Goal: Information Seeking & Learning: Learn about a topic

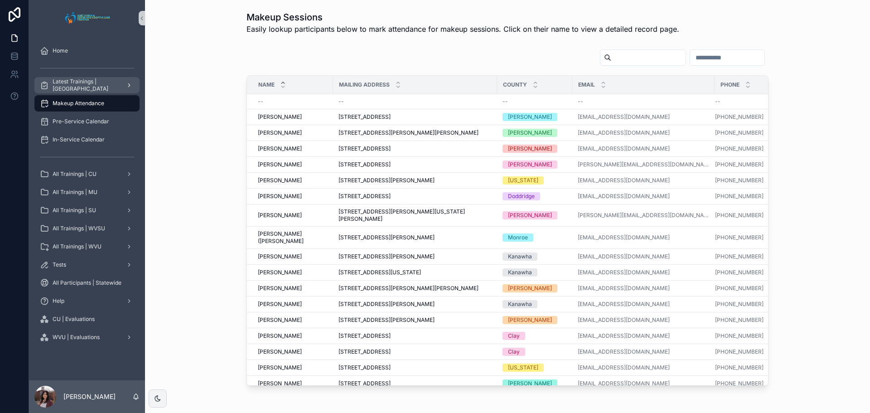
click at [117, 81] on span "Latest Trainings | [GEOGRAPHIC_DATA]" at bounding box center [86, 85] width 66 height 14
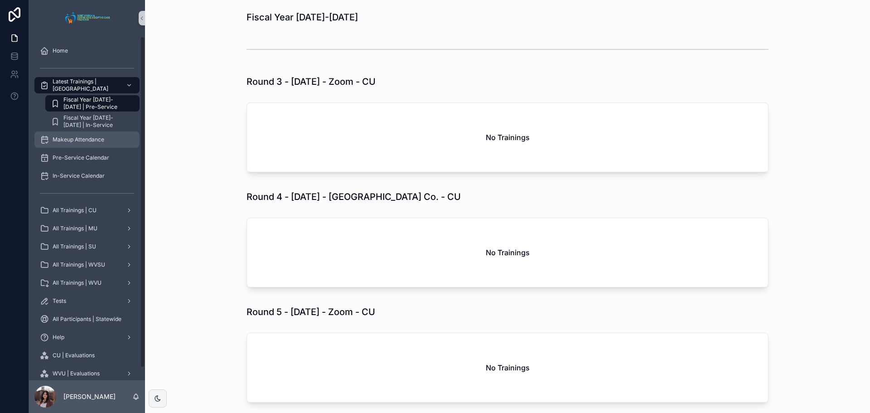
click at [96, 136] on span "Makeup Attendance" at bounding box center [79, 139] width 52 height 7
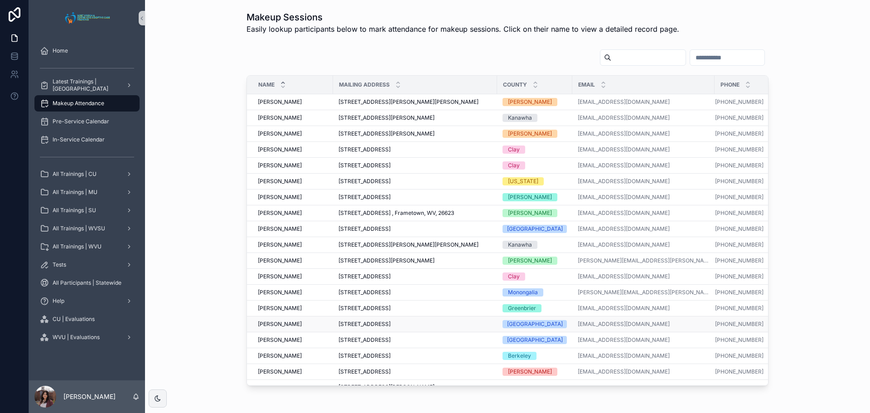
scroll to position [272, 0]
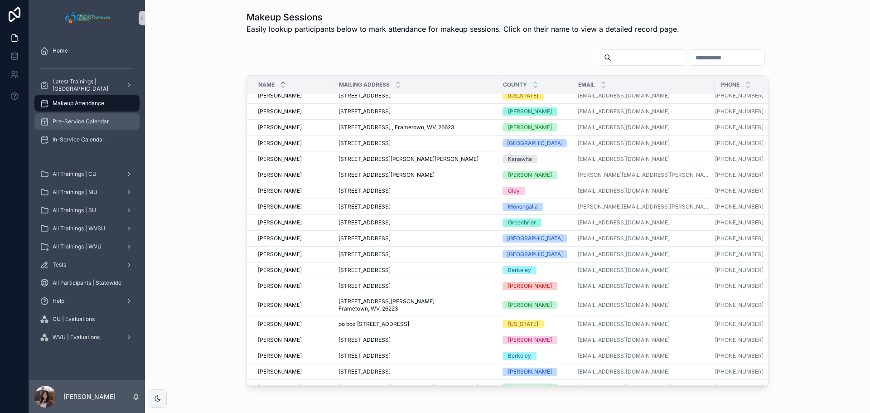
click at [75, 119] on span "Pre-Service Calendar" at bounding box center [81, 121] width 57 height 7
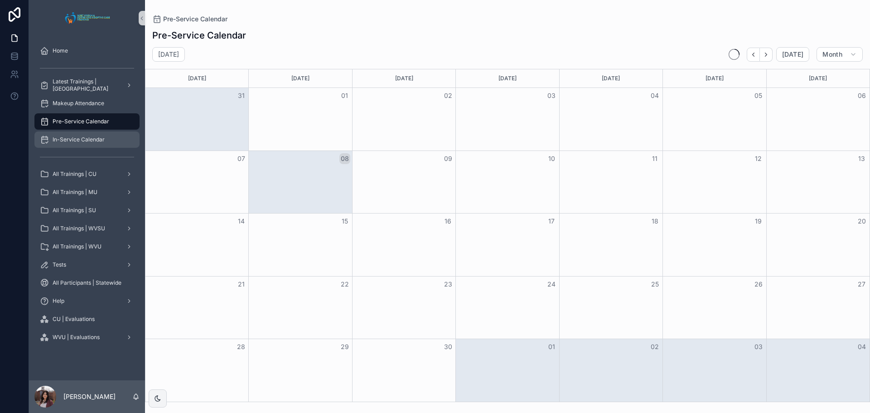
click at [81, 141] on span "In-Service Calendar" at bounding box center [79, 139] width 52 height 7
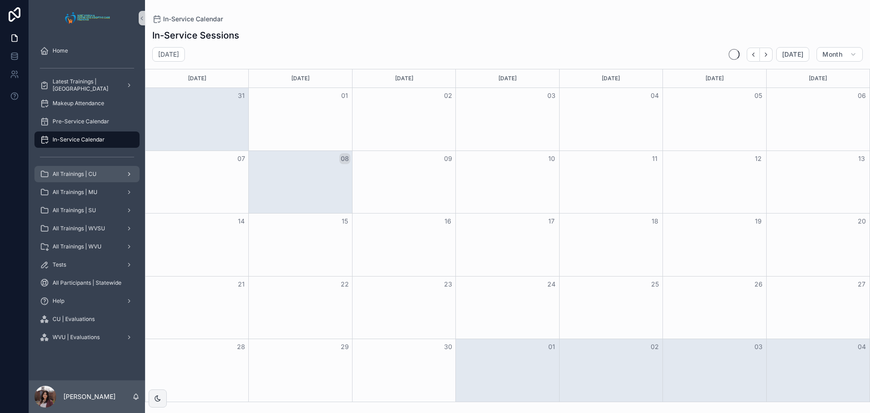
click at [81, 173] on span "All Trainings | CU" at bounding box center [75, 173] width 44 height 7
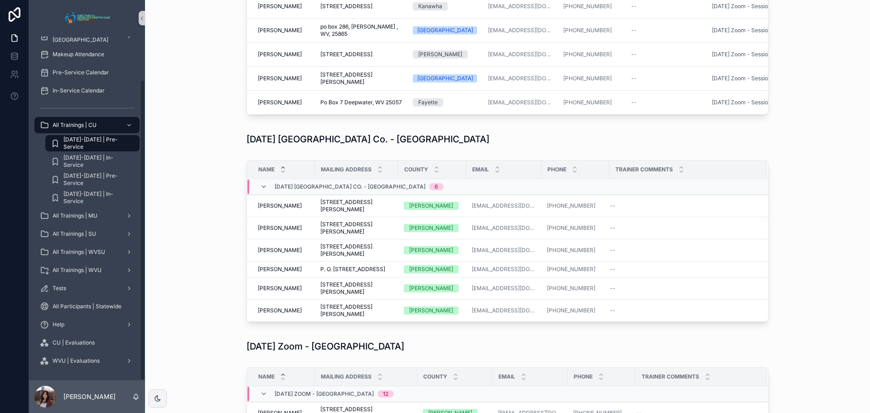
scroll to position [49, 0]
click at [101, 178] on span "[DATE]-[DATE] | Pre-Service" at bounding box center [96, 179] width 67 height 14
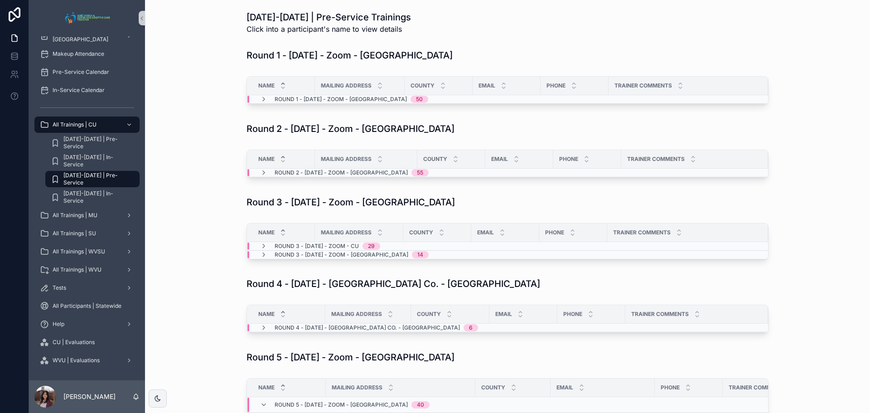
scroll to position [45, 0]
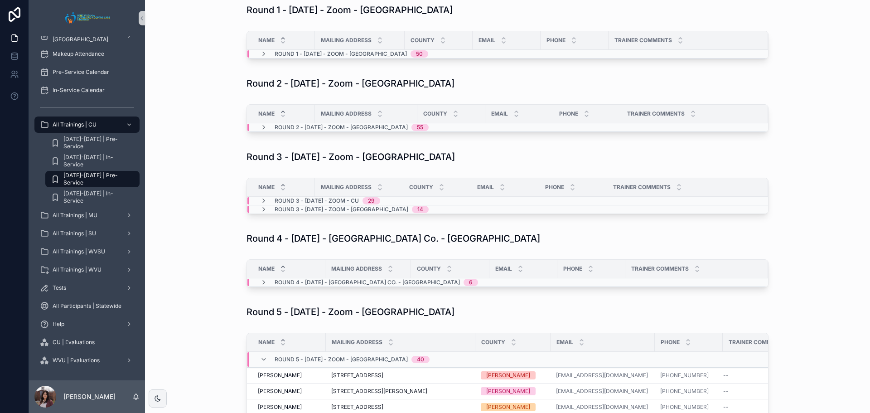
click at [250, 281] on div "Round 4 - [DATE] - [GEOGRAPHIC_DATA] Co. - [GEOGRAPHIC_DATA] 6" at bounding box center [369, 282] width 240 height 7
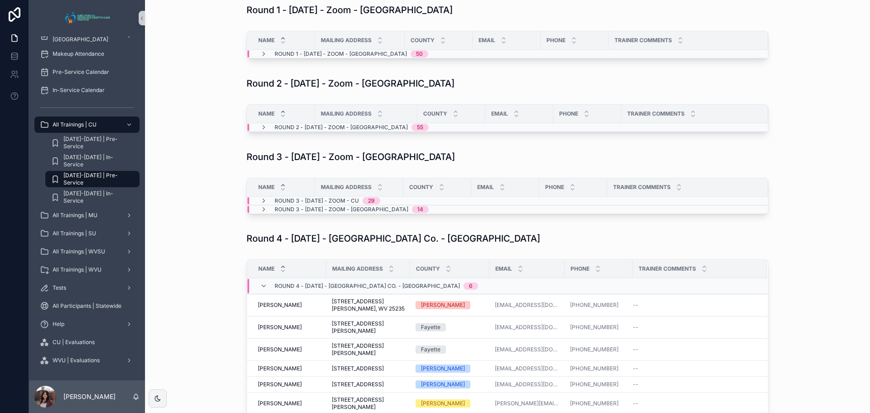
click at [264, 284] on div "Round 4 - [DATE] - [GEOGRAPHIC_DATA] Co. - [GEOGRAPHIC_DATA] 6" at bounding box center [369, 286] width 218 height 14
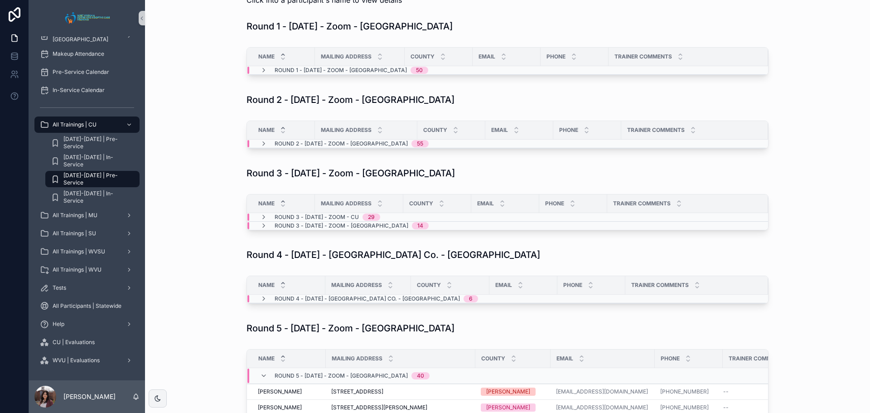
scroll to position [0, 0]
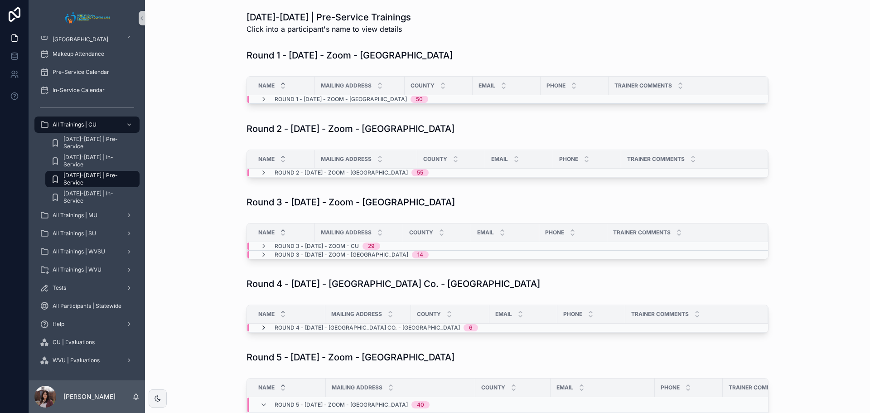
click at [261, 327] on icon "scrollable content" at bounding box center [263, 327] width 7 height 7
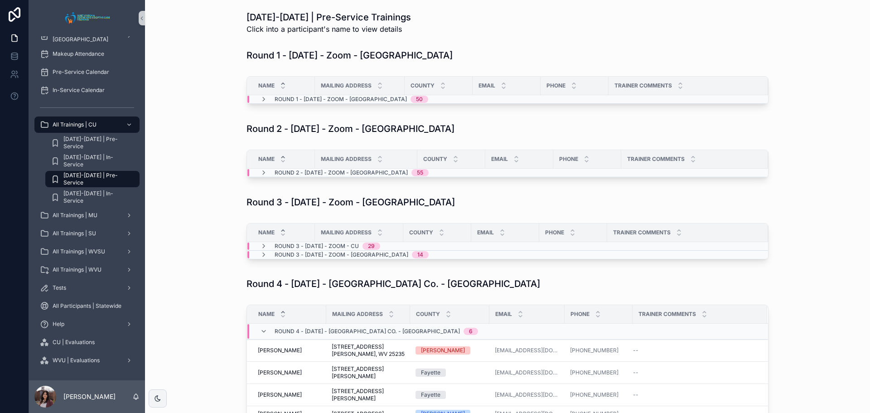
click at [257, 168] on td "Round 2 - [DATE] - Zoom - [GEOGRAPHIC_DATA] 55" at bounding box center [366, 172] width 238 height 9
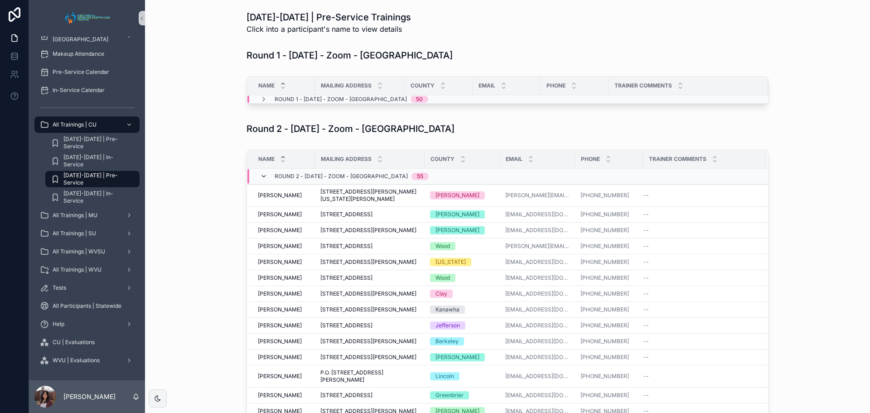
click at [261, 174] on icon "scrollable content" at bounding box center [263, 176] width 7 height 7
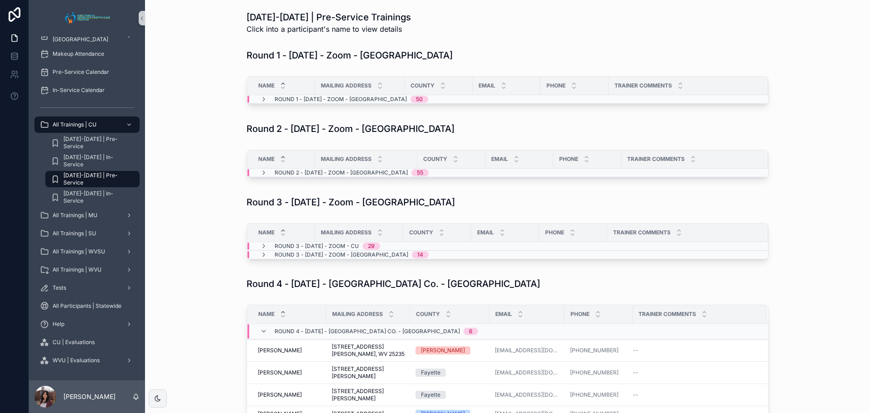
click at [251, 101] on div "Round 1 - [DATE] - Zoom - [GEOGRAPHIC_DATA] 50" at bounding box center [344, 99] width 190 height 7
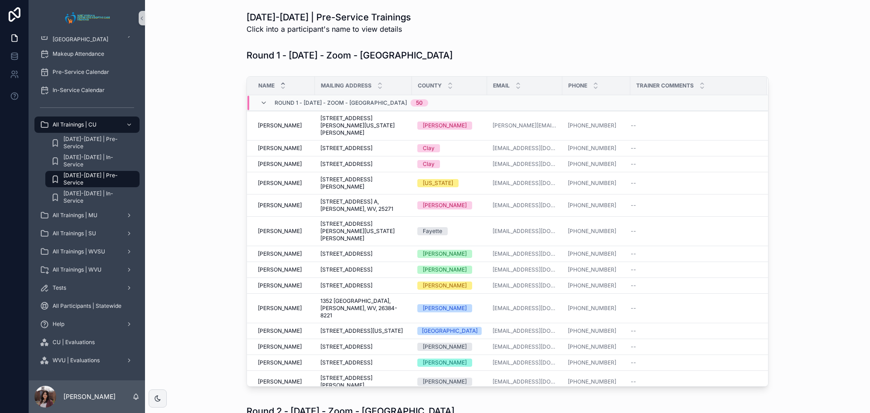
click at [260, 107] on div "Round 1 - [DATE] - Zoom - [GEOGRAPHIC_DATA] 50" at bounding box center [344, 103] width 168 height 14
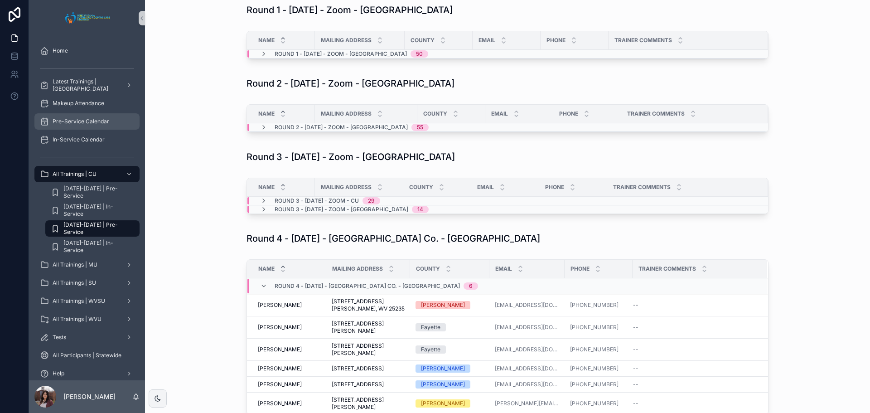
click at [96, 124] on span "Pre-Service Calendar" at bounding box center [81, 121] width 57 height 7
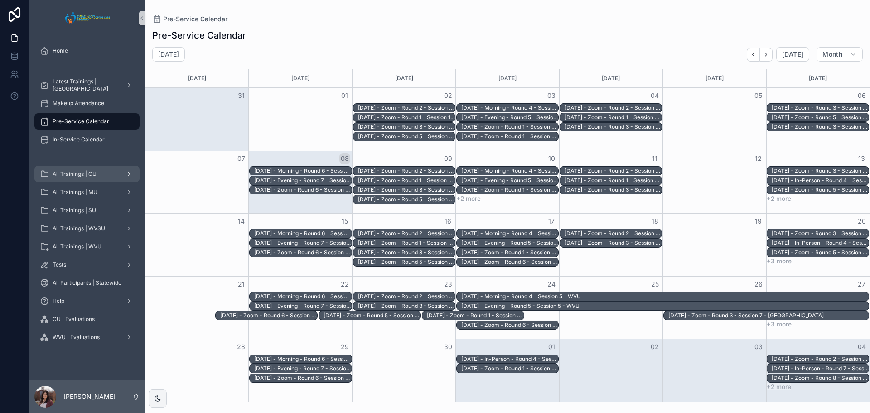
click at [53, 174] on span "All Trainings | CU" at bounding box center [75, 173] width 44 height 7
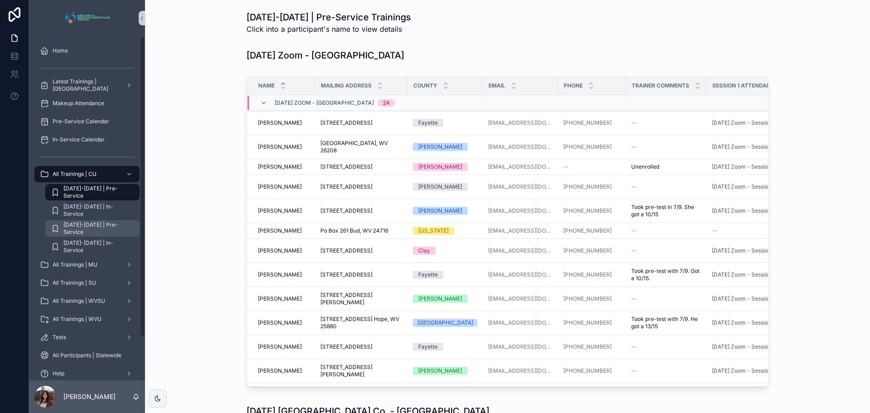
click at [102, 230] on span "[DATE]-[DATE] | Pre-Service" at bounding box center [96, 228] width 67 height 14
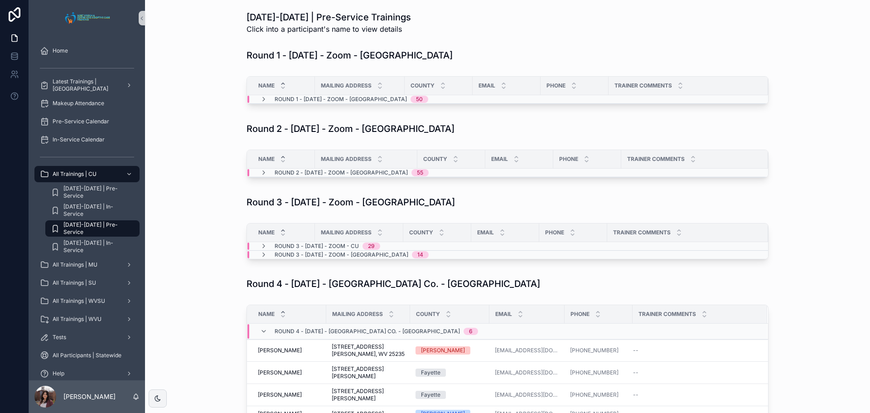
click at [254, 172] on div "Round 2 - [DATE] - Zoom - [GEOGRAPHIC_DATA] 55" at bounding box center [344, 172] width 190 height 7
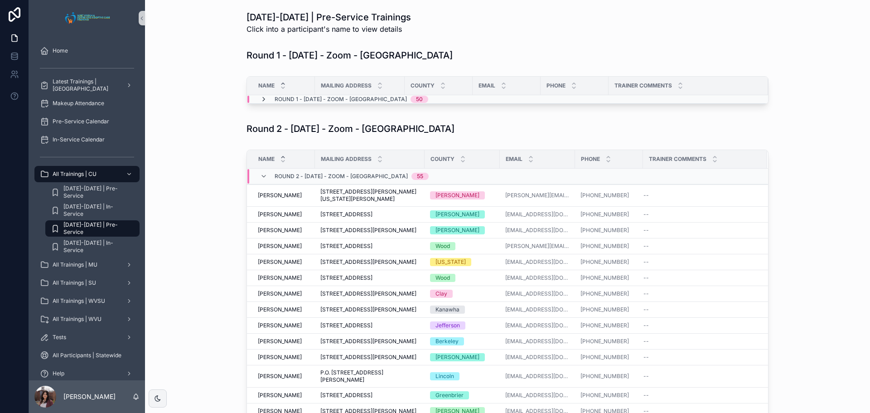
click at [260, 100] on icon "scrollable content" at bounding box center [263, 99] width 7 height 7
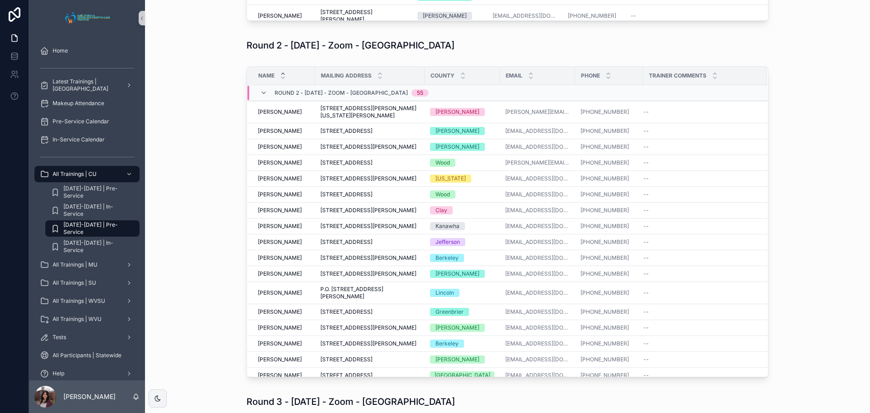
scroll to position [272, 0]
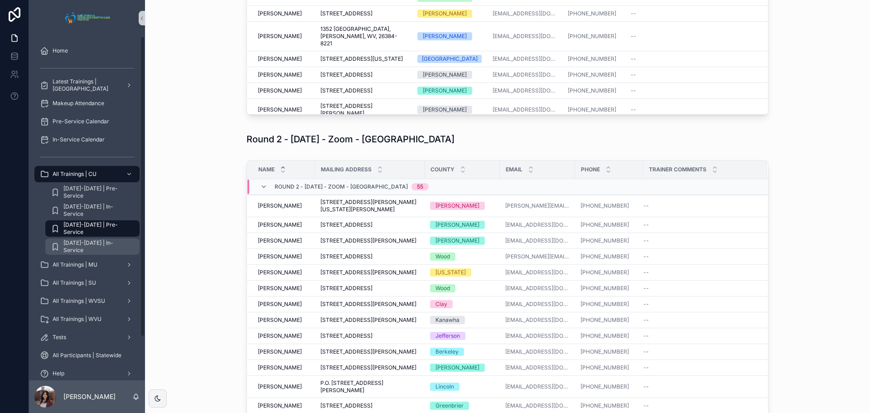
click at [87, 244] on span "[DATE]-[DATE] | In-Service" at bounding box center [96, 246] width 67 height 14
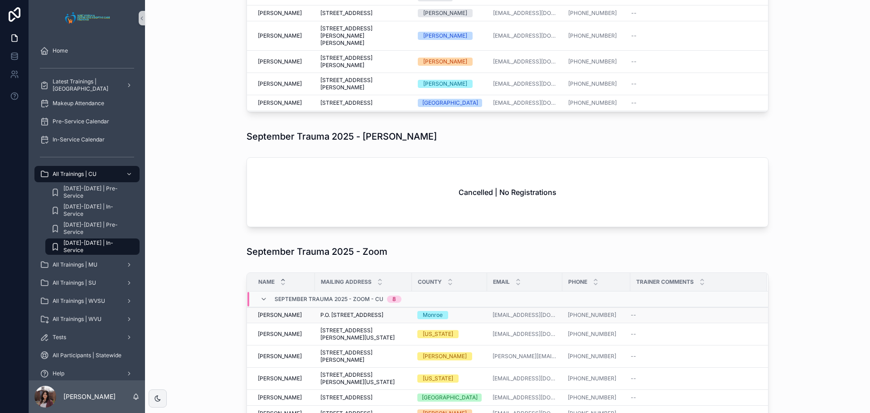
scroll to position [634, 0]
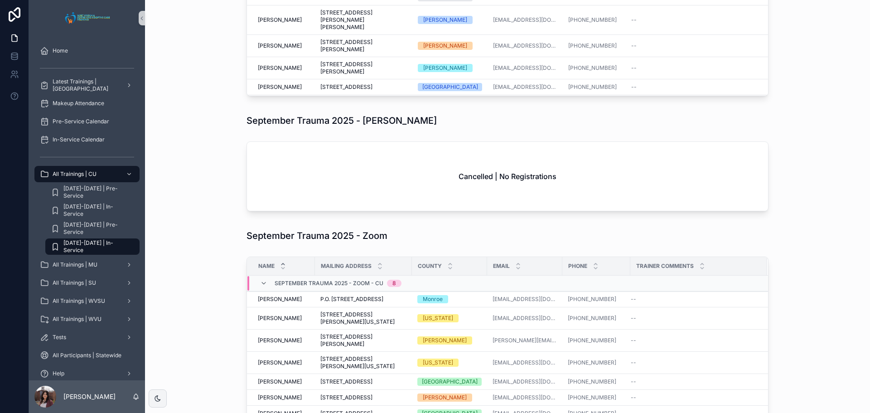
click at [210, 226] on div "September Trauma 2025 - Zoom" at bounding box center [507, 236] width 710 height 20
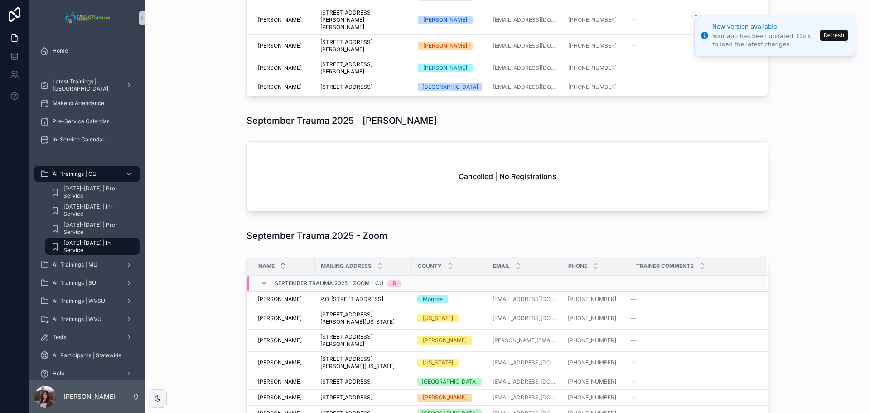
click at [846, 34] on button "Refresh" at bounding box center [834, 35] width 28 height 11
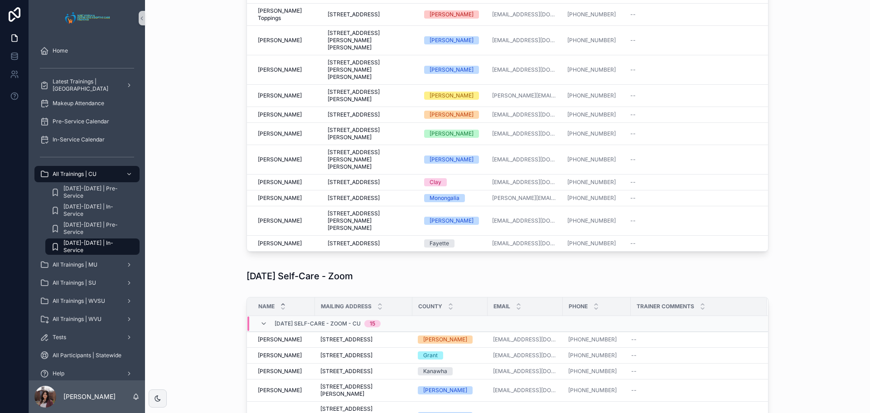
scroll to position [181, 0]
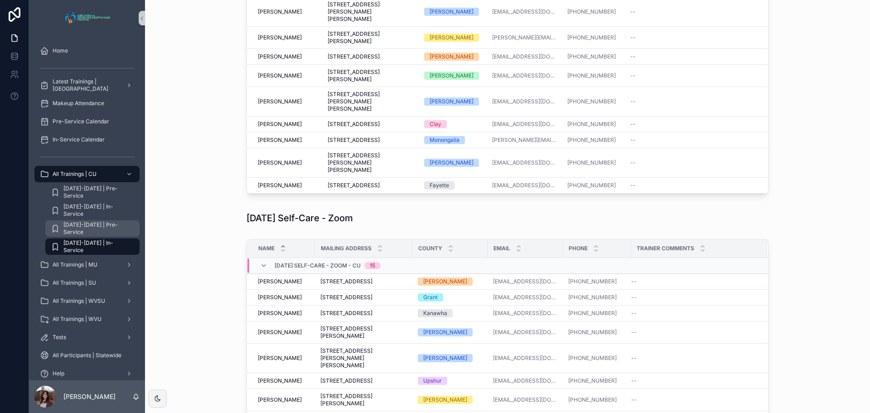
click at [103, 227] on span "[DATE]-[DATE] | Pre-Service" at bounding box center [96, 228] width 67 height 14
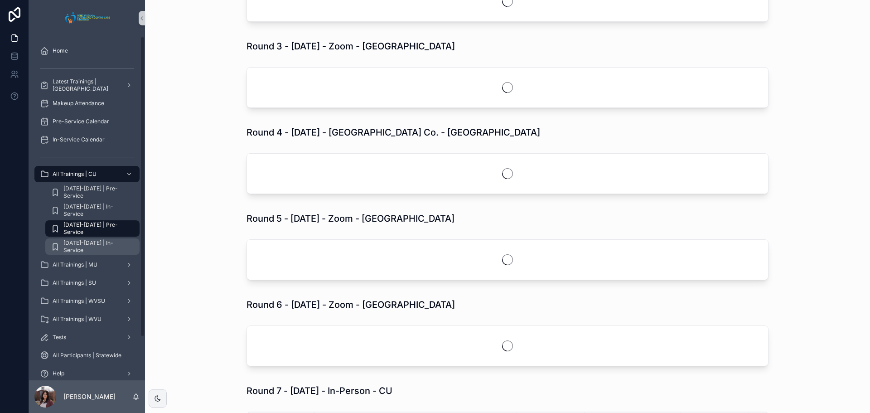
click at [80, 249] on span "[DATE]-[DATE] | In-Service" at bounding box center [96, 246] width 67 height 14
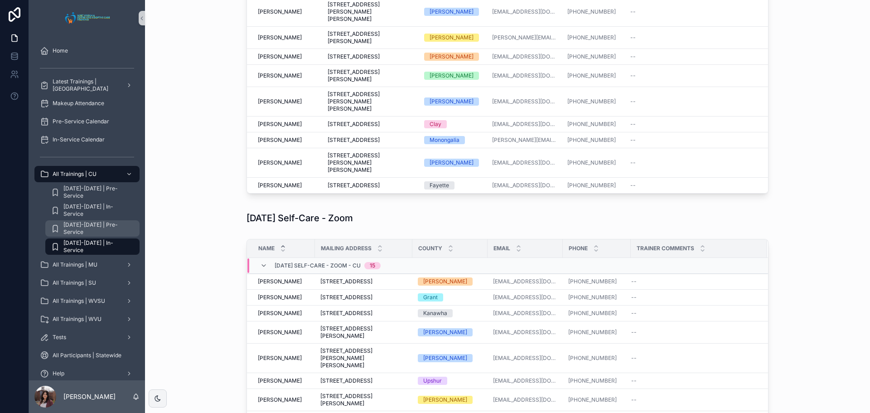
click at [87, 228] on span "[DATE]-[DATE] | Pre-Service" at bounding box center [96, 228] width 67 height 14
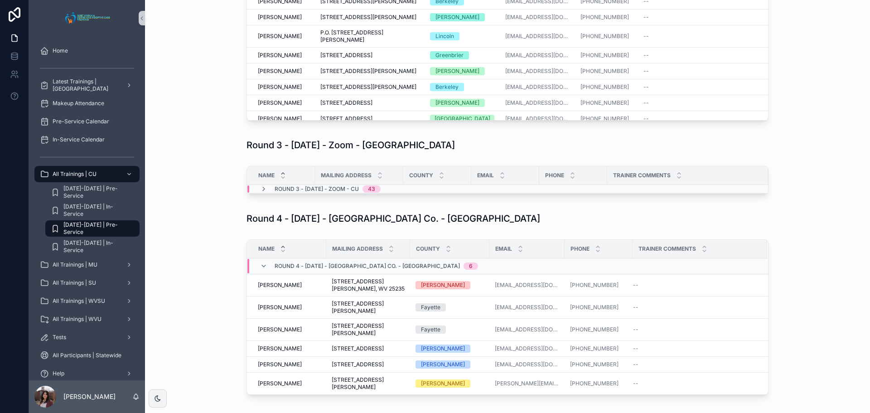
scroll to position [634, 0]
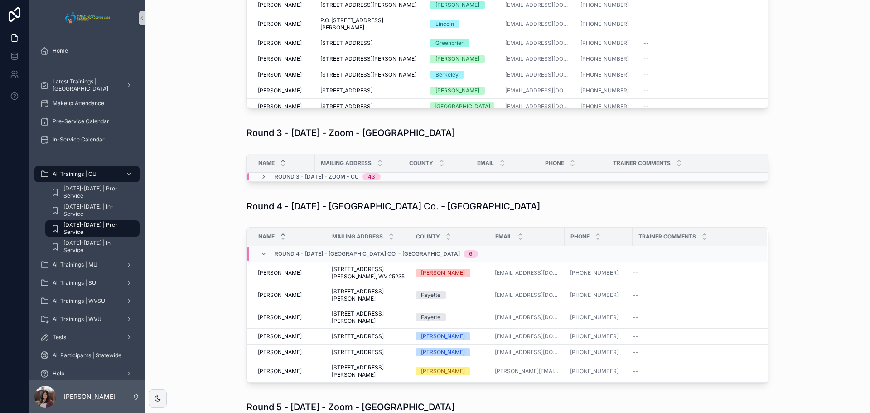
click at [268, 176] on div "Round 3 - 08/09/2025 - Zoom - CU 43" at bounding box center [320, 176] width 120 height 7
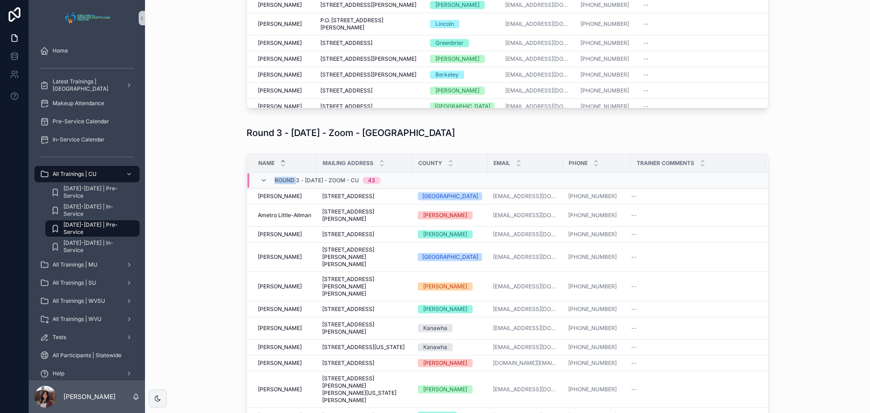
click at [268, 176] on div "Round 3 - 08/09/2025 - Zoom - CU 43" at bounding box center [320, 180] width 120 height 14
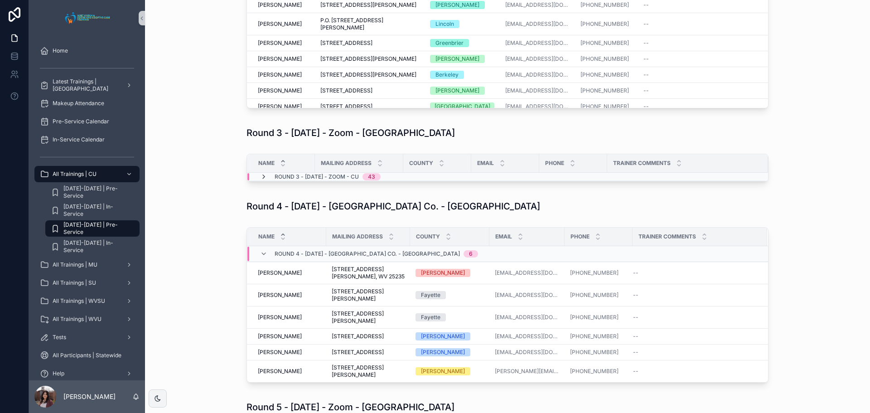
click at [263, 175] on icon "scrollable content" at bounding box center [263, 176] width 7 height 7
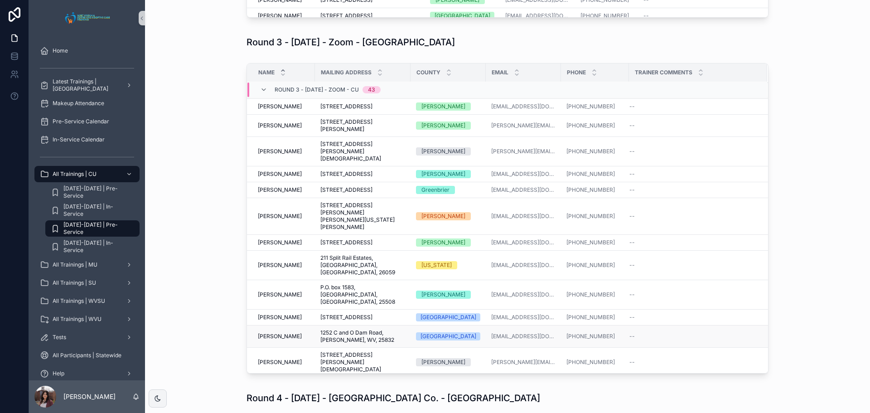
scroll to position [310, 0]
